Goal: Task Accomplishment & Management: Manage account settings

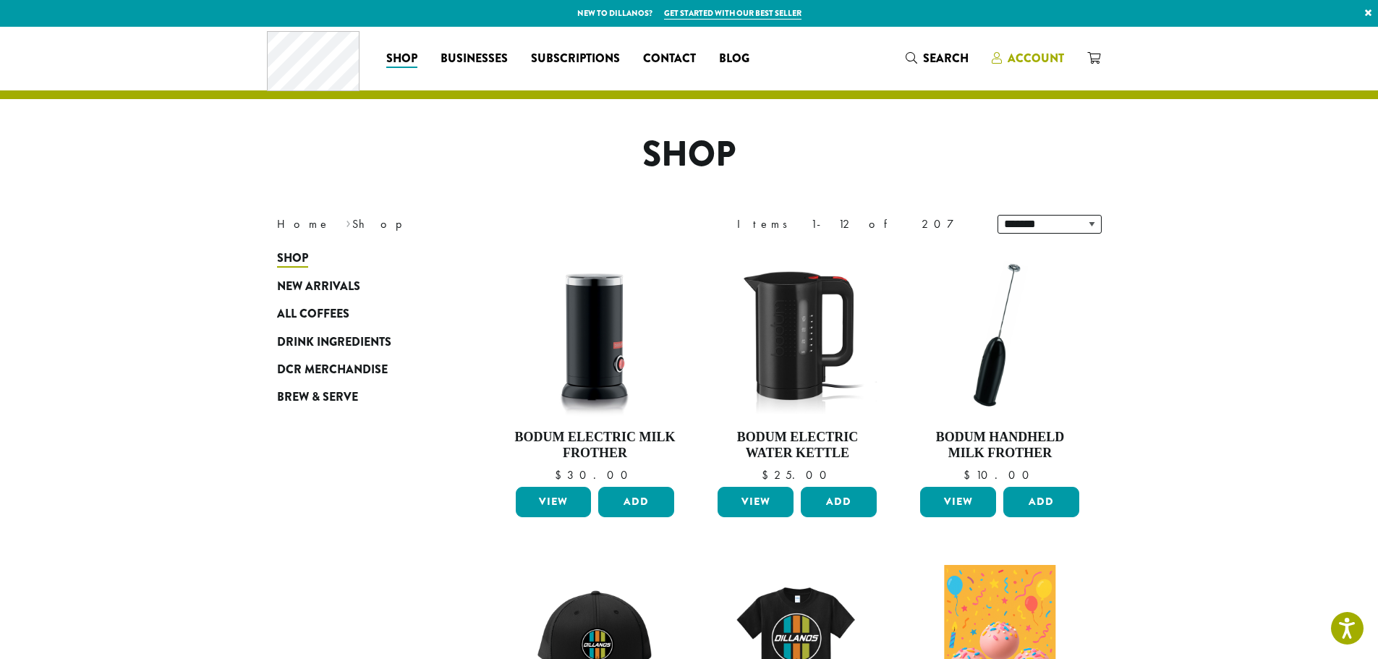
click at [1034, 49] on link "Account" at bounding box center [1027, 58] width 95 height 24
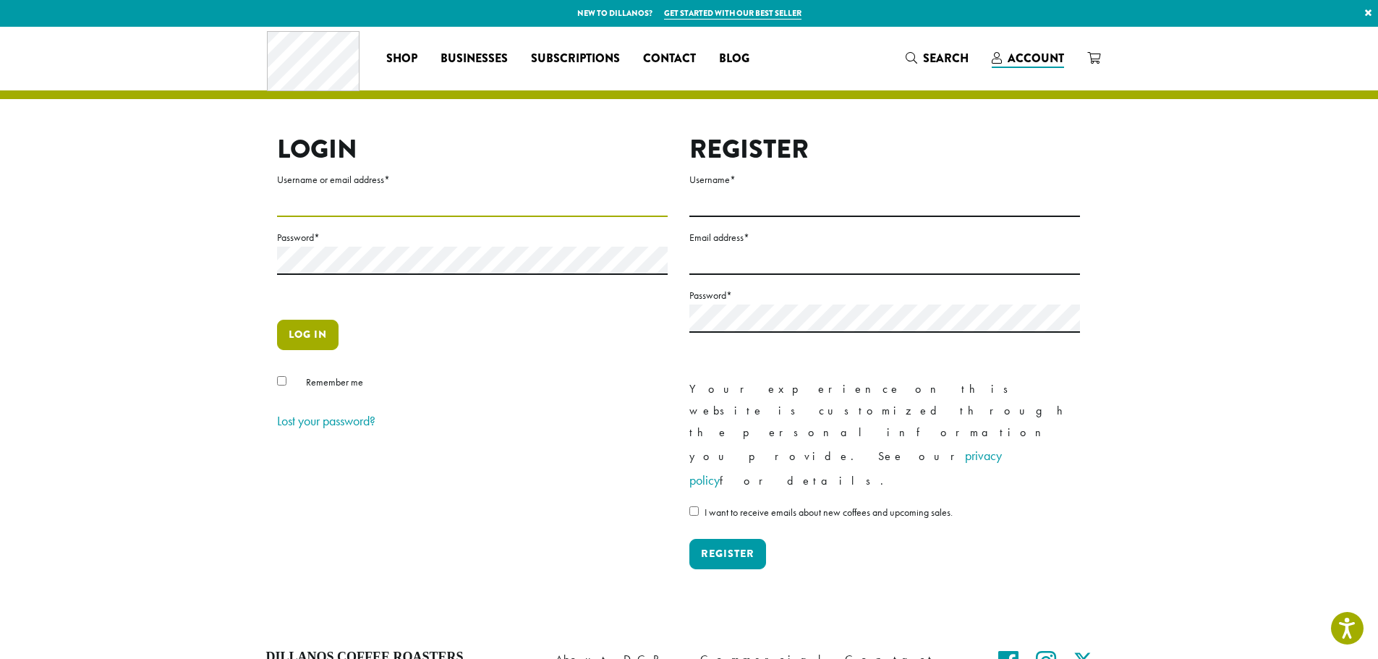
type input "**********"
click at [324, 346] on button "Log in" at bounding box center [307, 335] width 61 height 30
